Goal: Task Accomplishment & Management: Manage account settings

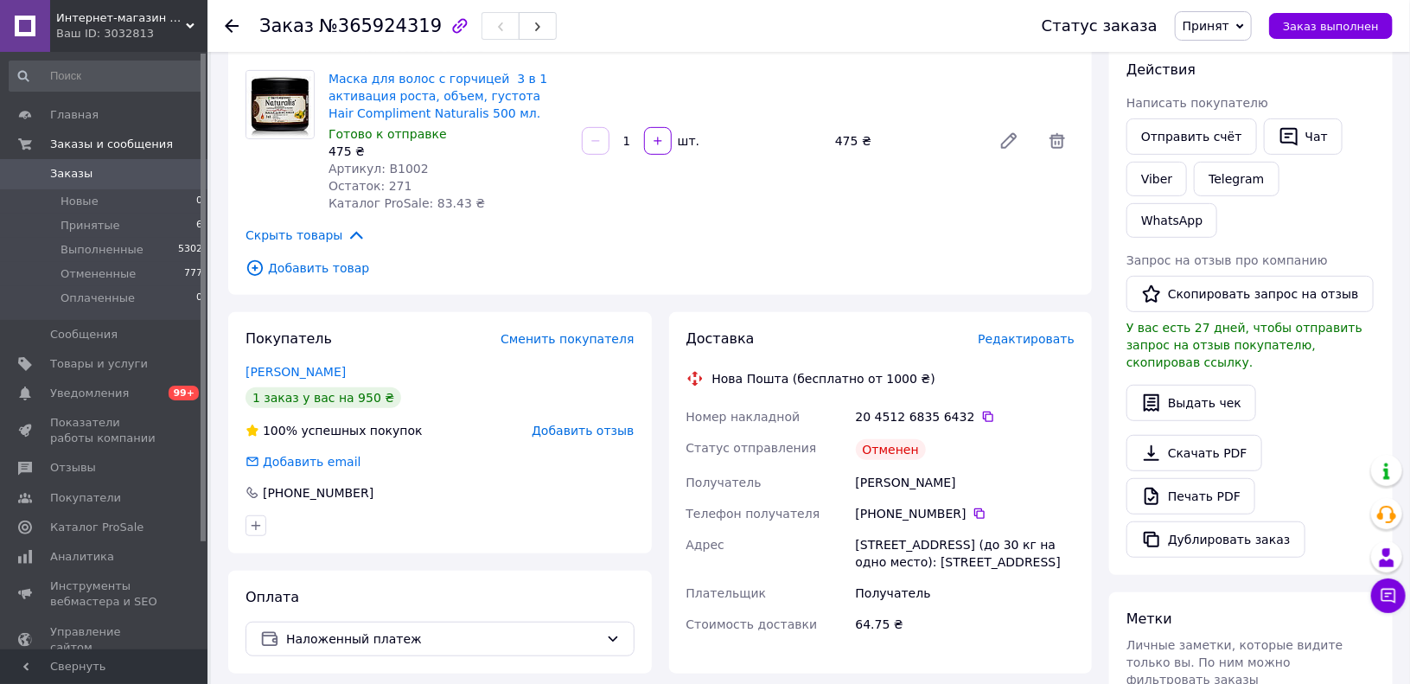
scroll to position [296, 0]
click at [974, 508] on icon at bounding box center [979, 513] width 10 height 10
drag, startPoint x: 854, startPoint y: 464, endPoint x: 950, endPoint y: 462, distance: 96.0
click at [950, 467] on div "[PERSON_NAME]" at bounding box center [965, 482] width 226 height 31
copy div "[PERSON_NAME]"
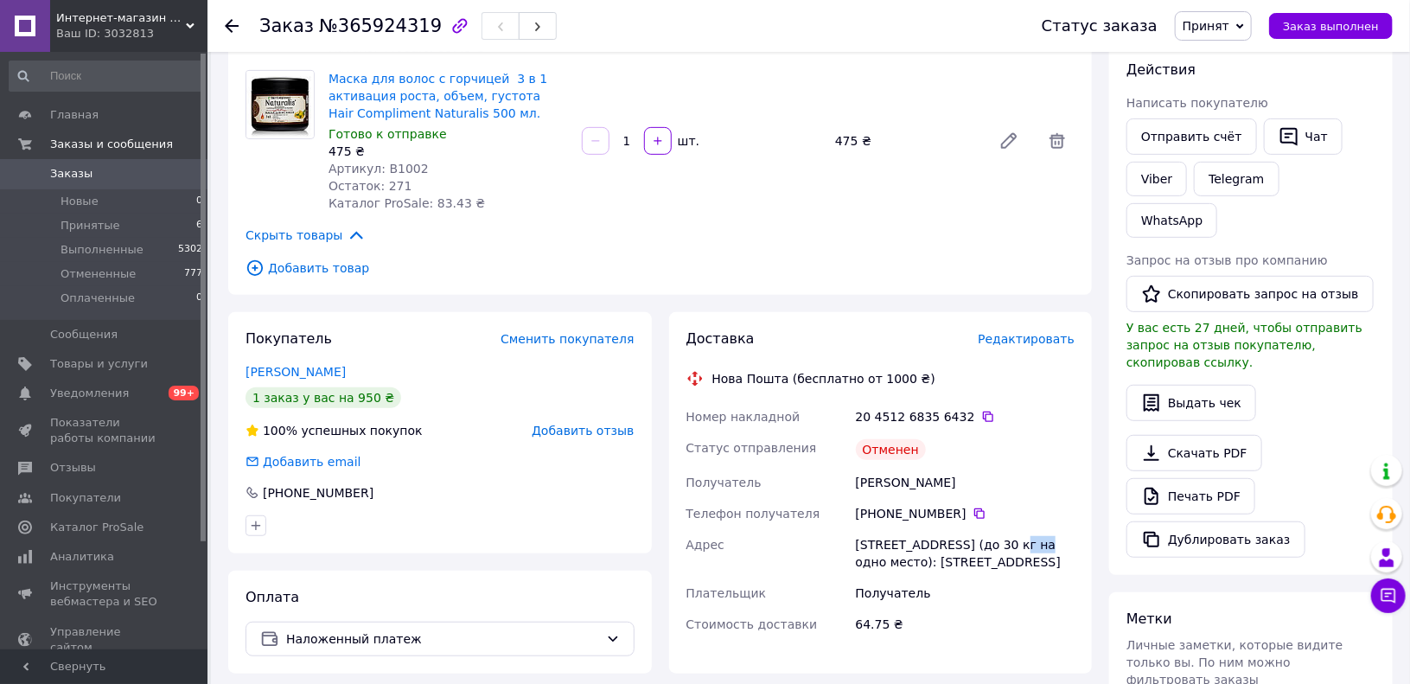
drag, startPoint x: 985, startPoint y: 522, endPoint x: 1018, endPoint y: 523, distance: 32.9
click at [1018, 529] on div "[STREET_ADDRESS] (до 30 кг на одно место): [STREET_ADDRESS]" at bounding box center [965, 553] width 226 height 48
copy div "№145"
drag, startPoint x: 854, startPoint y: 462, endPoint x: 955, endPoint y: 479, distance: 102.5
click at [955, 479] on div "[PERSON_NAME]" at bounding box center [965, 482] width 226 height 31
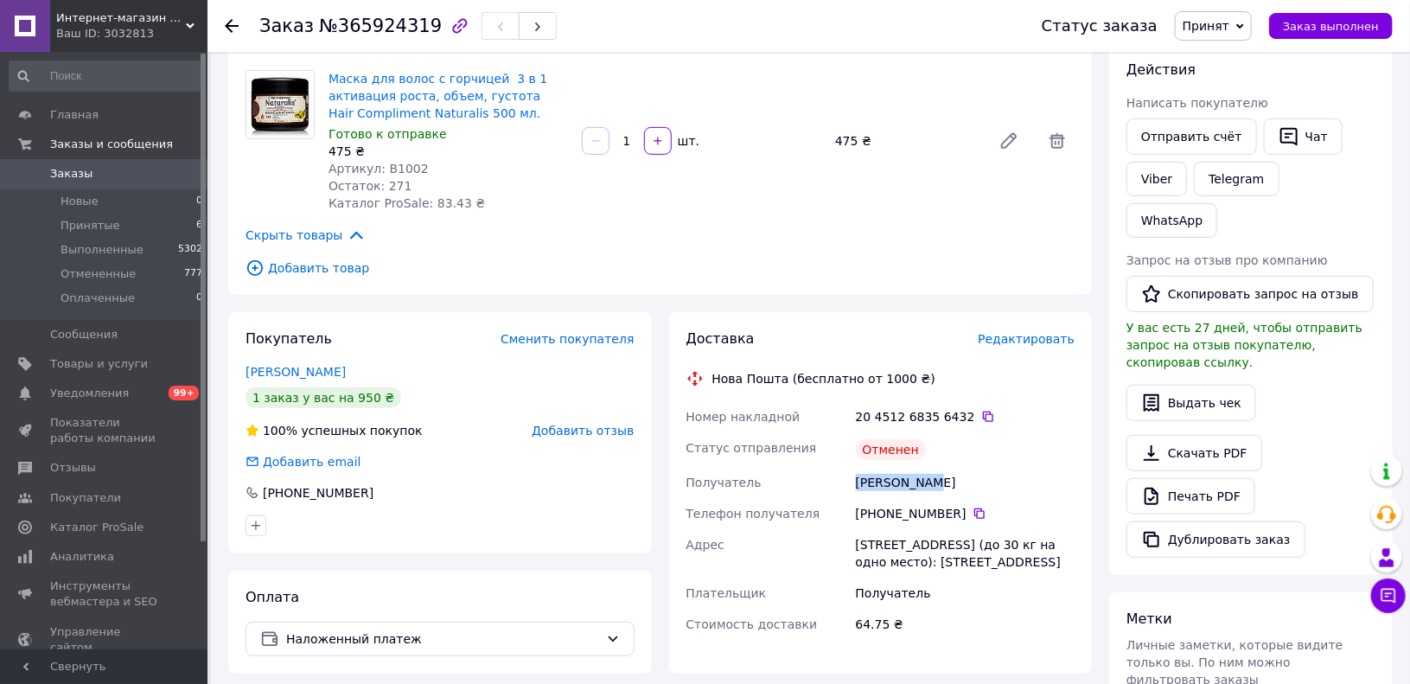
copy div "[PERSON_NAME]"
click at [974, 508] on icon at bounding box center [979, 513] width 10 height 10
drag, startPoint x: 986, startPoint y: 526, endPoint x: 1019, endPoint y: 525, distance: 32.9
click at [1019, 529] on div "[STREET_ADDRESS] (до 30 кг на одно место): [STREET_ADDRESS]" at bounding box center [965, 553] width 226 height 48
copy div "№145"
